Goal: Book appointment/travel/reservation

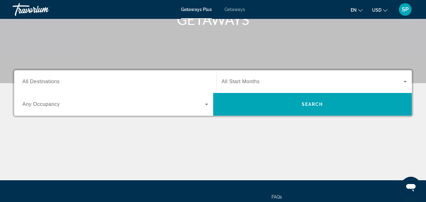
scroll to position [106, 0]
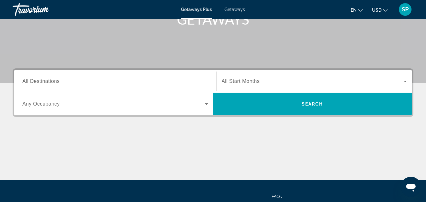
click at [233, 82] on span "All Start Months" at bounding box center [241, 80] width 38 height 5
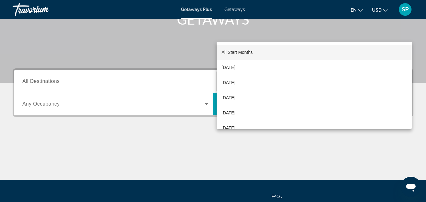
scroll to position [154, 0]
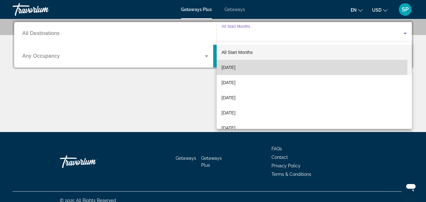
click at [235, 67] on span "[DATE]" at bounding box center [229, 68] width 14 height 8
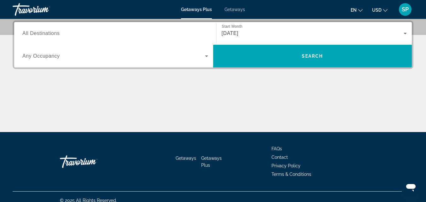
click at [191, 61] on div "Search widget" at bounding box center [115, 56] width 186 height 18
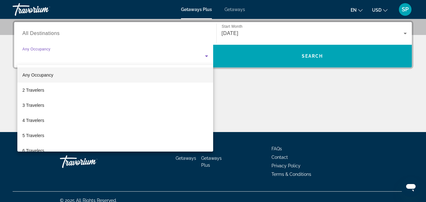
click at [258, 89] on div at bounding box center [213, 101] width 426 height 202
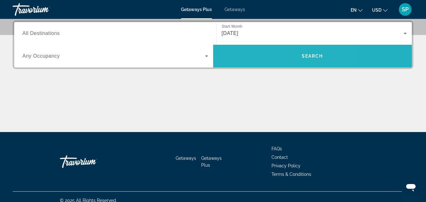
click at [263, 55] on span "Search widget" at bounding box center [312, 56] width 199 height 15
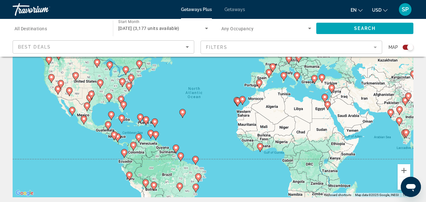
scroll to position [56, 0]
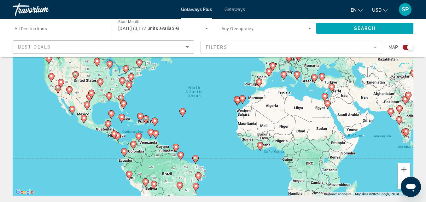
click at [131, 127] on div "To activate drag with keyboard, press Alt + Enter. Once in keyboard drag state,…" at bounding box center [213, 101] width 401 height 189
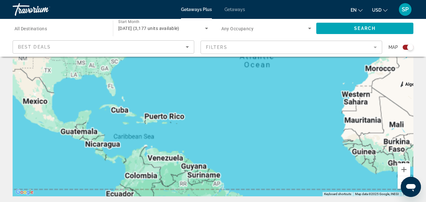
click at [187, 120] on div "To activate drag with keyboard, press Alt + Enter. Once in keyboard drag state,…" at bounding box center [213, 101] width 401 height 189
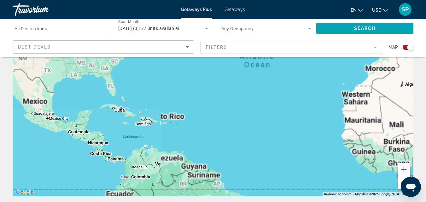
click at [187, 120] on div "To activate drag with keyboard, press Alt + Enter. Once in keyboard drag state,…" at bounding box center [213, 101] width 401 height 189
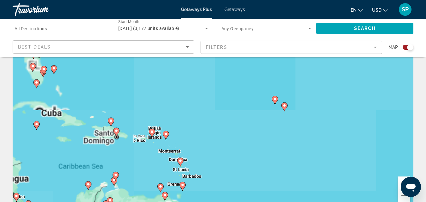
scroll to position [41, 0]
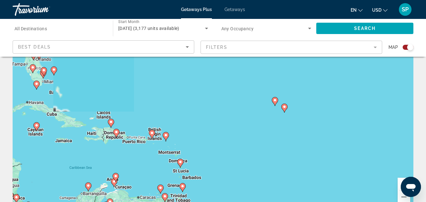
click at [265, 125] on div "To activate drag with keyboard, press Alt + Enter. Once in keyboard drag state,…" at bounding box center [213, 116] width 401 height 189
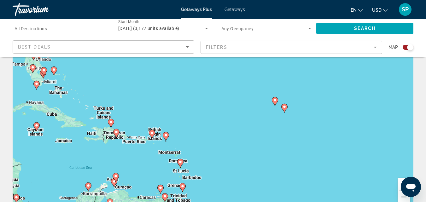
click at [265, 126] on div "To activate drag with keyboard, press Alt + Enter. Once in keyboard drag state,…" at bounding box center [213, 116] width 401 height 189
click at [263, 125] on div "To activate drag with keyboard, press Alt + Enter. Once in keyboard drag state,…" at bounding box center [213, 116] width 401 height 189
click at [273, 119] on div "To activate drag with keyboard, press Alt + Enter. Once in keyboard drag state,…" at bounding box center [213, 116] width 401 height 189
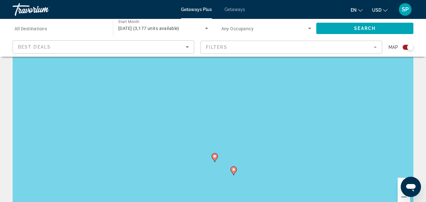
drag, startPoint x: 269, startPoint y: 118, endPoint x: 206, endPoint y: 188, distance: 93.7
click at [240, 151] on div "To activate drag with keyboard, press Alt + Enter. Once in keyboard drag state,…" at bounding box center [213, 116] width 401 height 189
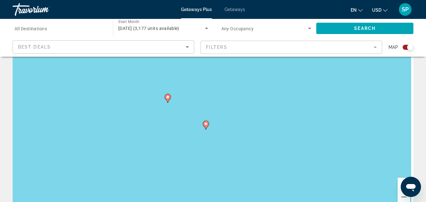
drag, startPoint x: 239, startPoint y: 150, endPoint x: 217, endPoint y: 72, distance: 81.2
click at [217, 72] on div "To activate drag with keyboard, press Alt + Enter. Once in keyboard drag state,…" at bounding box center [213, 116] width 401 height 189
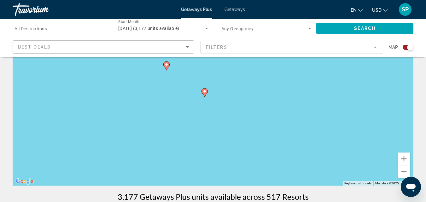
scroll to position [64, 0]
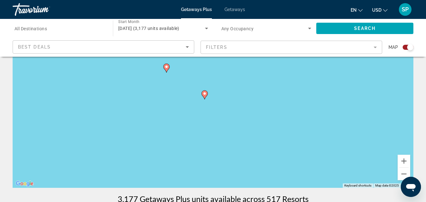
click at [205, 94] on image "Main content" at bounding box center [205, 94] width 4 height 4
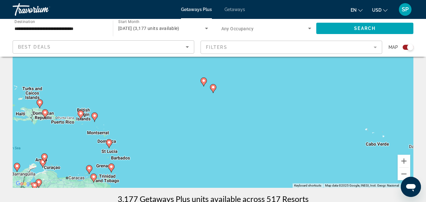
click at [212, 87] on image "Main content" at bounding box center [213, 87] width 4 height 4
type input "**********"
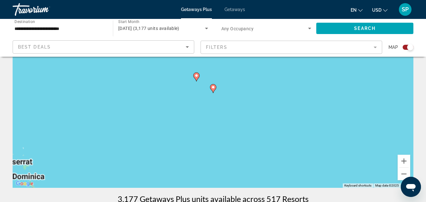
click at [212, 87] on image "Main content" at bounding box center [213, 87] width 4 height 4
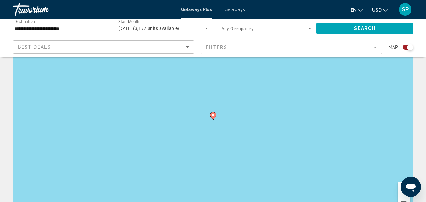
scroll to position [34, 0]
click at [213, 117] on image "Main content" at bounding box center [213, 117] width 4 height 4
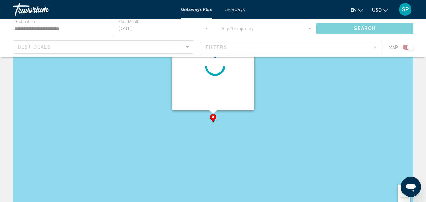
click at [213, 117] on image "Main content" at bounding box center [213, 117] width 4 height 4
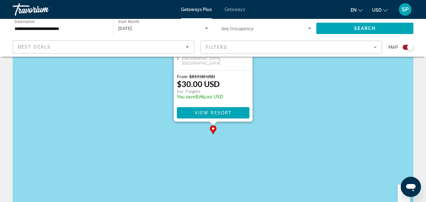
scroll to position [0, 0]
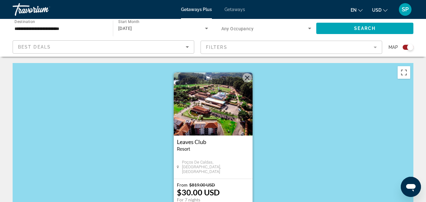
click at [247, 78] on button "Close" at bounding box center [246, 77] width 9 height 9
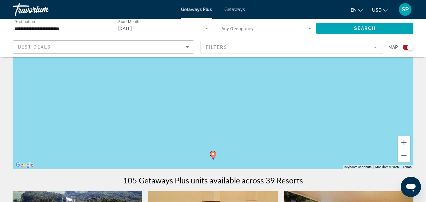
scroll to position [85, 0]
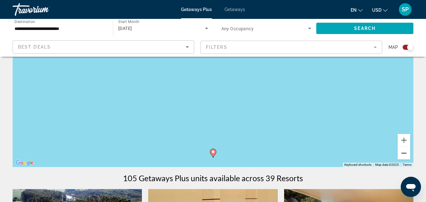
click at [407, 154] on button "Zoom out" at bounding box center [403, 153] width 13 height 13
click at [404, 154] on button "Zoom out" at bounding box center [403, 153] width 13 height 13
click at [403, 153] on button "Zoom out" at bounding box center [403, 153] width 13 height 13
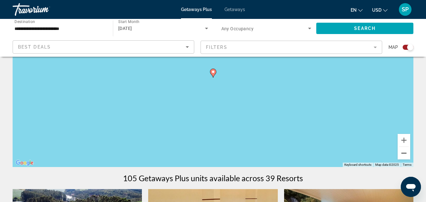
click at [403, 153] on button "Zoom out" at bounding box center [403, 153] width 13 height 13
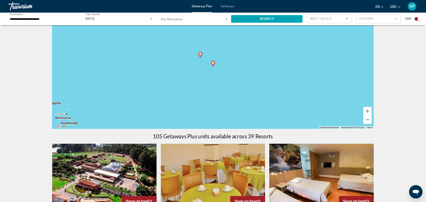
scroll to position [40, 0]
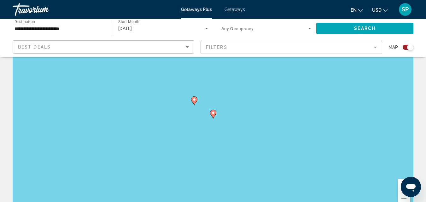
drag, startPoint x: 343, startPoint y: 169, endPoint x: 305, endPoint y: 150, distance: 42.6
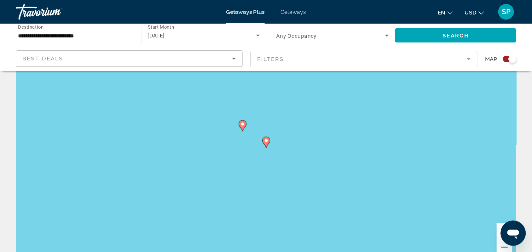
scroll to position [40, 0]
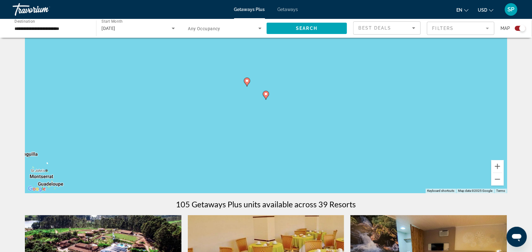
drag, startPoint x: 237, startPoint y: 111, endPoint x: 297, endPoint y: 139, distance: 65.4
click at [297, 139] on div "To activate drag with keyboard, press Alt + Enter. Once in keyboard drag state,…" at bounding box center [266, 98] width 482 height 189
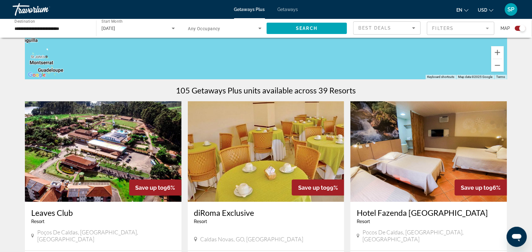
scroll to position [158, 0]
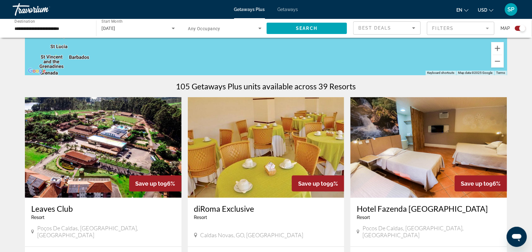
click at [347, 123] on app-exchanges-search-item "Save up to 96% Hotel Fazenda [GEOGRAPHIC_DATA] - This is an adults only resort …" at bounding box center [428, 201] width 163 height 209
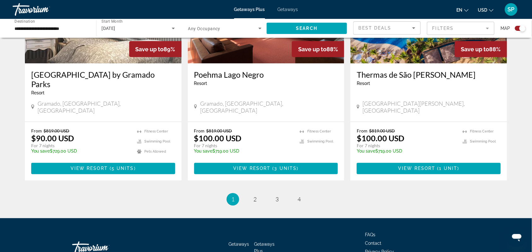
scroll to position [972, 0]
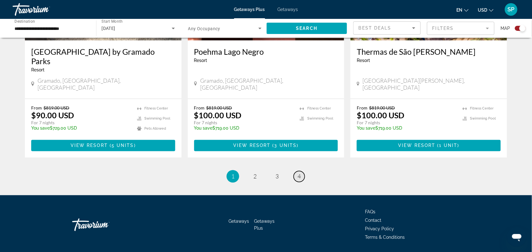
click at [302, 171] on link "page 4" at bounding box center [299, 176] width 11 height 11
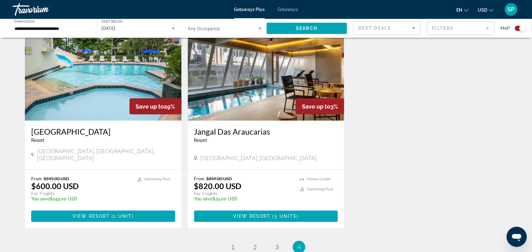
scroll to position [236, 0]
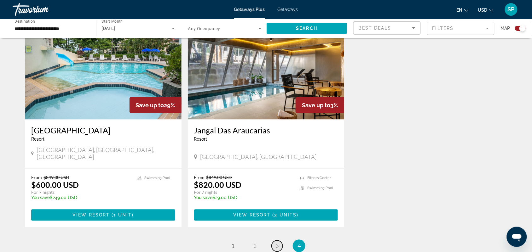
click at [279, 202] on link "page 3" at bounding box center [277, 246] width 11 height 11
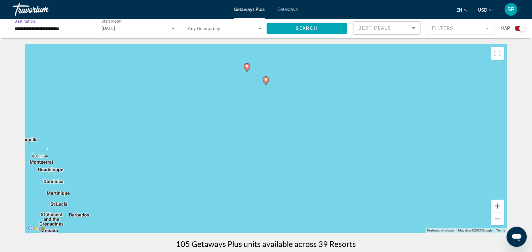
click at [61, 27] on input "**********" at bounding box center [50, 29] width 73 height 8
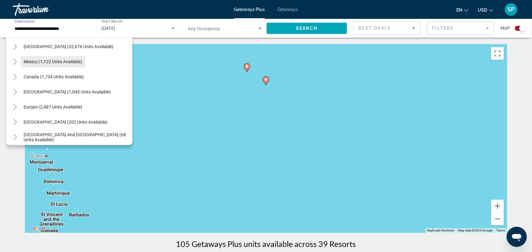
scroll to position [23, 0]
click at [69, 90] on span "[GEOGRAPHIC_DATA] (1,045 units available)" at bounding box center [67, 92] width 87 height 5
type input "**********"
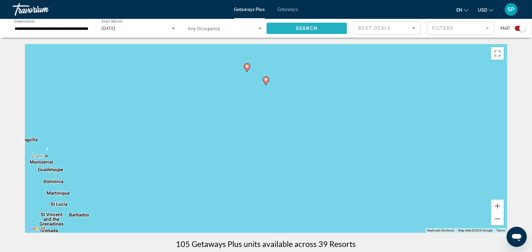
click at [292, 26] on span "Search widget" at bounding box center [307, 28] width 80 height 15
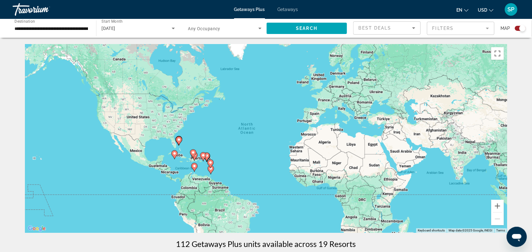
click at [224, 159] on div "To activate drag with keyboard, press Alt + Enter. Once in keyboard drag state,…" at bounding box center [266, 138] width 482 height 189
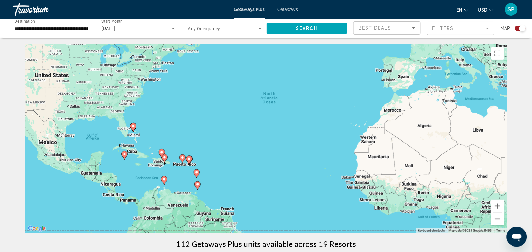
click at [211, 174] on div "To activate drag with keyboard, press Alt + Enter. Once in keyboard drag state,…" at bounding box center [266, 138] width 482 height 189
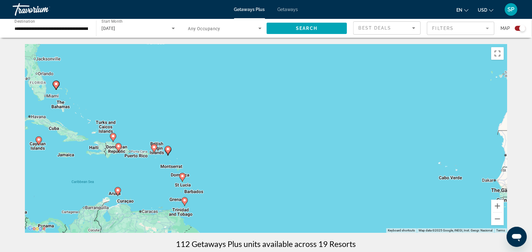
click at [212, 173] on div "To activate drag with keyboard, press Alt + Enter. Once in keyboard drag state,…" at bounding box center [266, 138] width 482 height 189
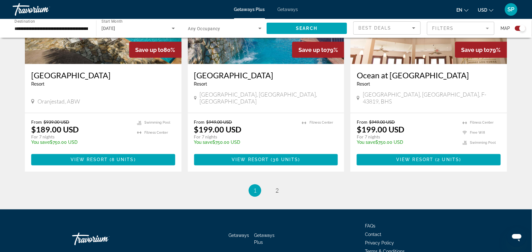
scroll to position [968, 0]
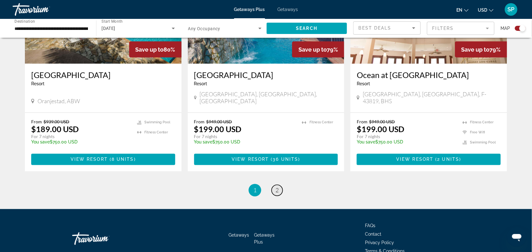
click at [277, 187] on span "2" at bounding box center [276, 190] width 3 height 7
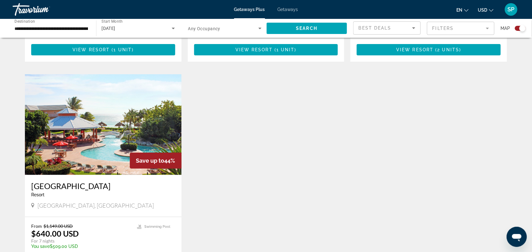
scroll to position [697, 0]
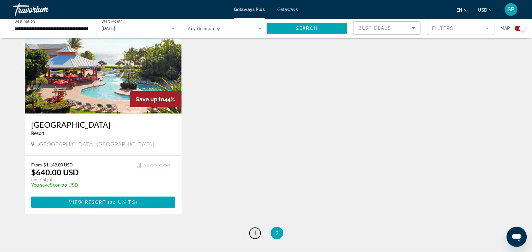
click at [255, 202] on span "1" at bounding box center [254, 233] width 3 height 7
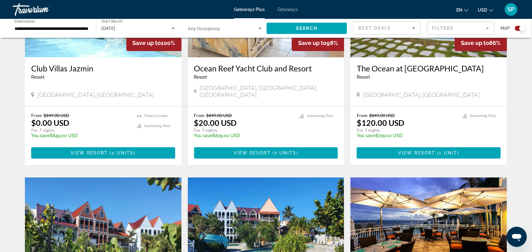
scroll to position [524, 0]
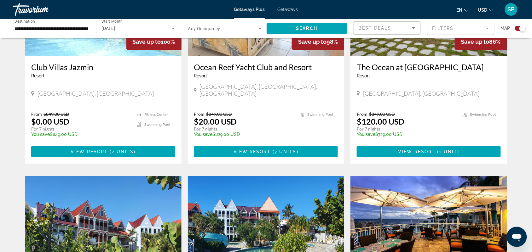
click at [257, 152] on div "Save up to 100% [GEOGRAPHIC_DATA] - This is an adults only resort Le Diamant, […" at bounding box center [266, 180] width 488 height 897
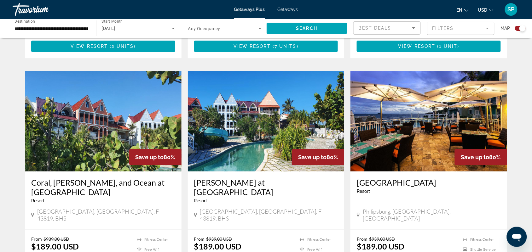
scroll to position [630, 0]
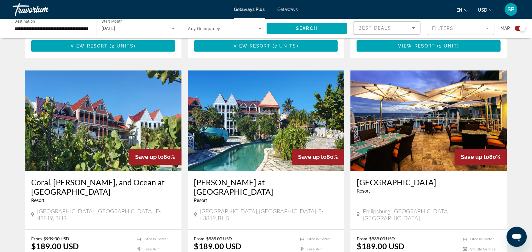
click at [408, 127] on img "Main content" at bounding box center [428, 121] width 157 height 101
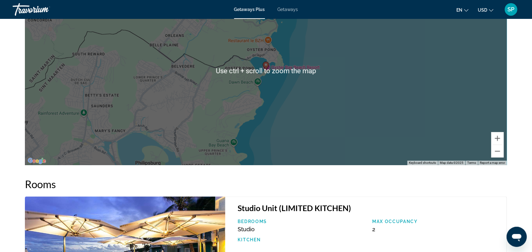
scroll to position [792, 0]
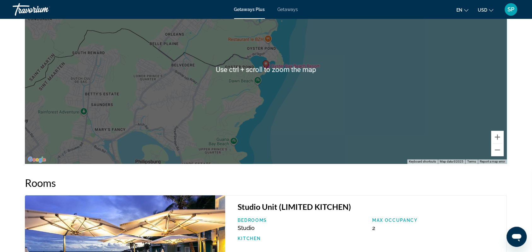
click at [351, 116] on div "To activate drag with keyboard, press Alt + Enter. Once in keyboard drag state,…" at bounding box center [266, 69] width 482 height 189
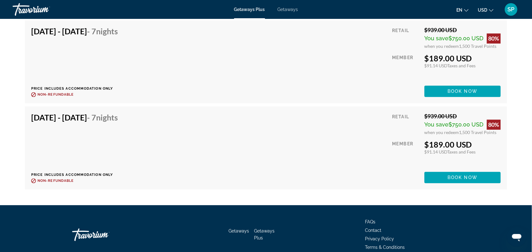
scroll to position [1105, 0]
